Goal: Information Seeking & Learning: Learn about a topic

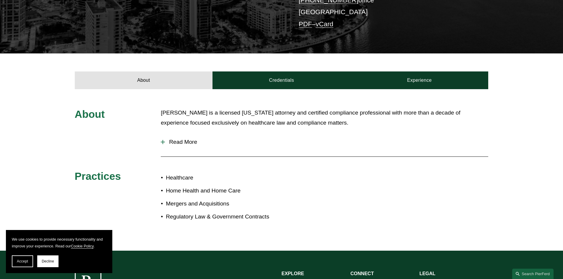
scroll to position [177, 0]
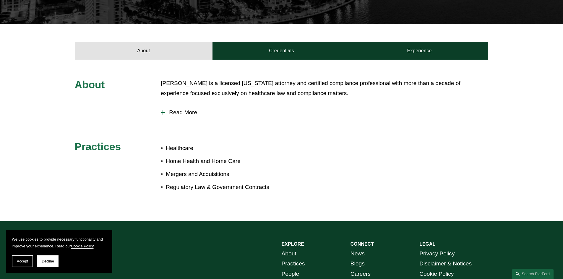
click at [169, 112] on span "Read More" at bounding box center [326, 112] width 323 height 6
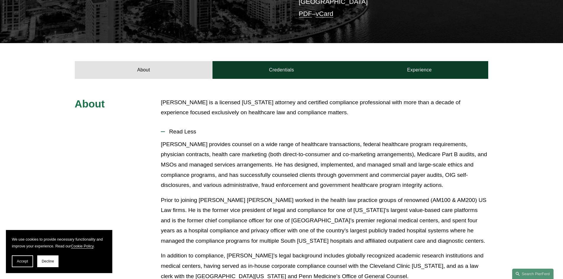
scroll to position [148, 0]
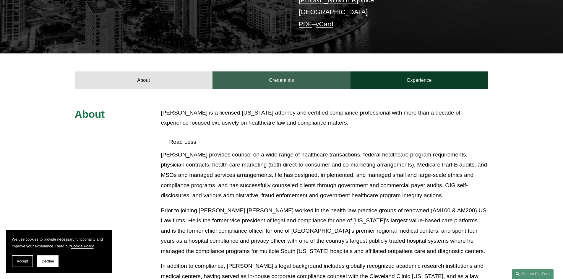
click at [303, 77] on link "Credentials" at bounding box center [281, 80] width 138 height 18
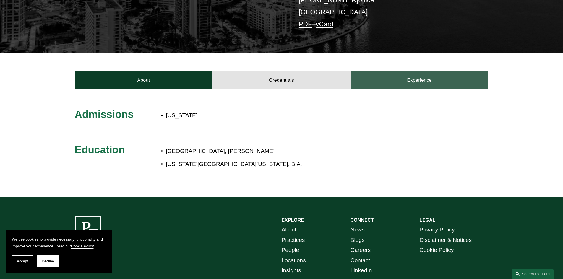
click at [384, 81] on link "Experience" at bounding box center [419, 80] width 138 height 18
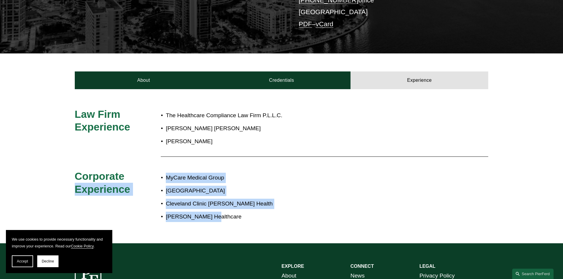
drag, startPoint x: 214, startPoint y: 218, endPoint x: 156, endPoint y: 173, distance: 73.3
click at [156, 173] on div "Law Firm Experience The Healthcare Compliance Law Firm P.L.L.C. [PERSON_NAME] […" at bounding box center [281, 166] width 563 height 117
click at [158, 171] on h3 "Corporate Experience" at bounding box center [118, 183] width 86 height 26
drag, startPoint x: 175, startPoint y: 175, endPoint x: 278, endPoint y: 212, distance: 108.7
click at [278, 212] on ul "MyCare Medical Group [GEOGRAPHIC_DATA] [GEOGRAPHIC_DATA] [PERSON_NAME] Health […" at bounding box center [299, 197] width 276 height 49
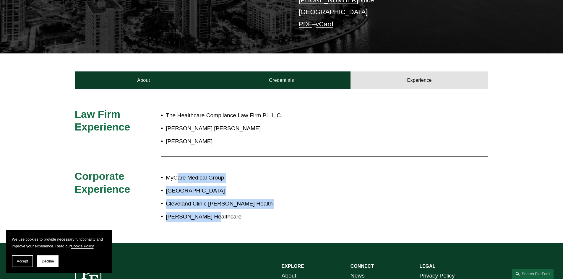
click at [278, 212] on p "[PERSON_NAME] Healthcare" at bounding box center [301, 217] width 270 height 10
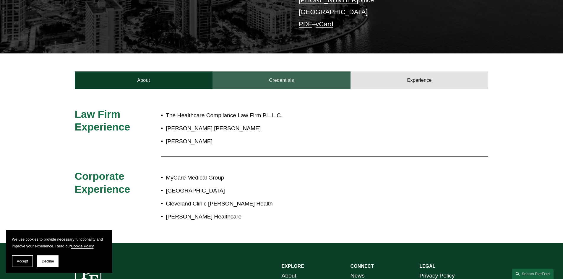
click at [284, 80] on link "Credentials" at bounding box center [281, 80] width 138 height 18
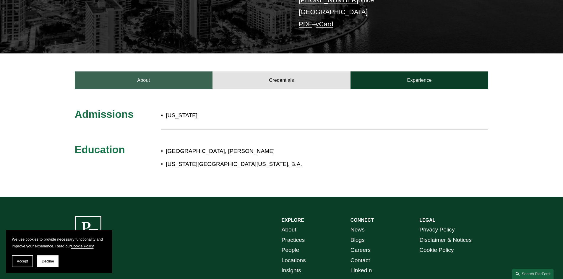
click at [156, 79] on link "About" at bounding box center [144, 80] width 138 height 18
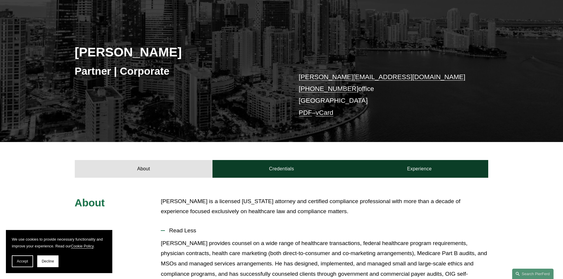
scroll to position [0, 0]
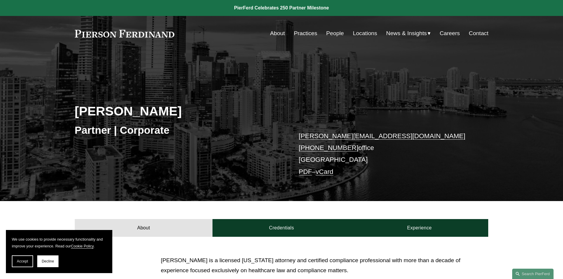
click at [336, 32] on link "People" at bounding box center [335, 33] width 18 height 11
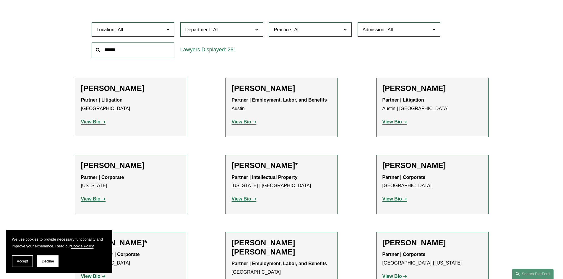
scroll to position [180, 0]
